Goal: Navigation & Orientation: Understand site structure

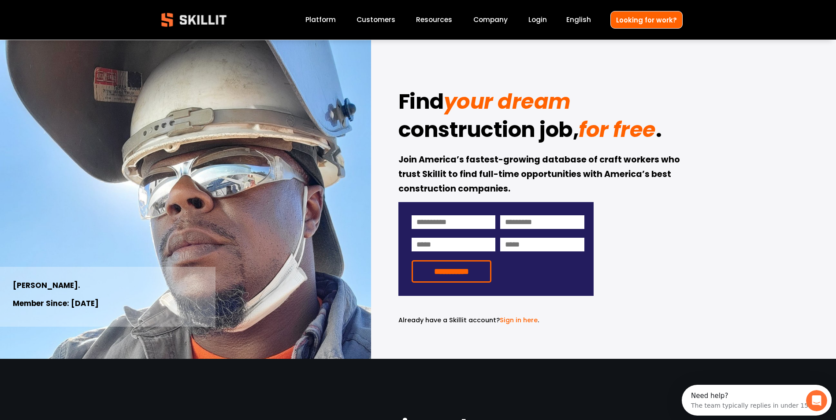
click at [384, 17] on link "Customers" at bounding box center [375, 20] width 39 height 12
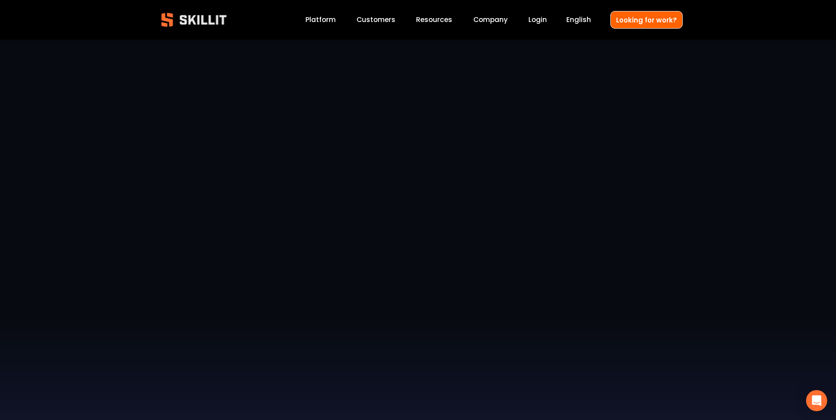
click at [483, 21] on link "Company" at bounding box center [490, 20] width 34 height 12
